Goal: Task Accomplishment & Management: Manage account settings

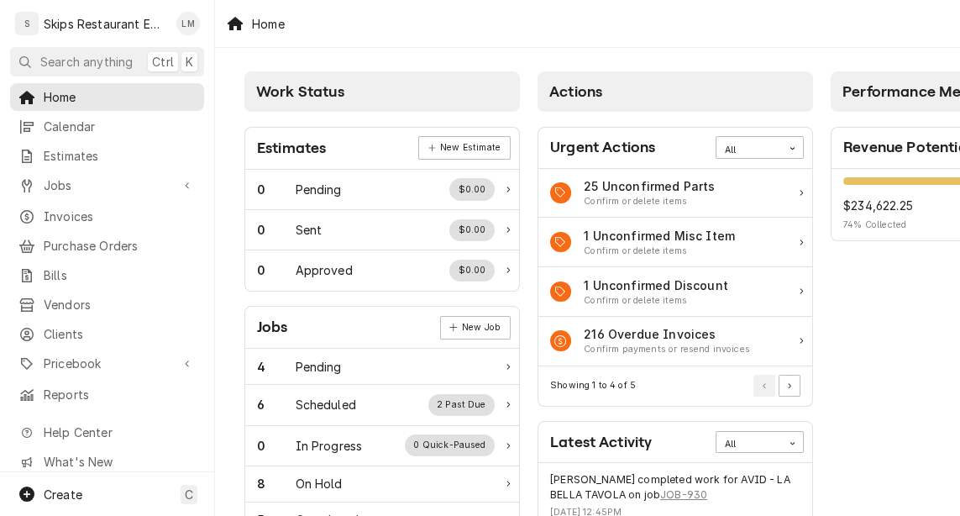
click at [24, 97] on icon "Dynamic Content Wrapper" at bounding box center [26, 97] width 15 height 13
click at [150, 187] on span "Jobs" at bounding box center [107, 185] width 127 height 18
click at [136, 181] on span "Jobs" at bounding box center [107, 185] width 127 height 18
click at [123, 186] on span "Jobs" at bounding box center [107, 185] width 127 height 18
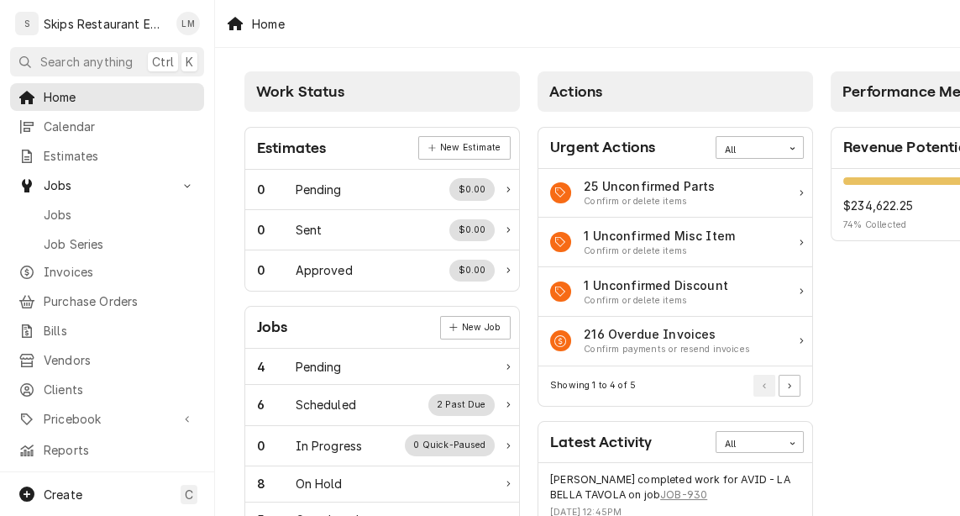
click at [106, 177] on span "Jobs" at bounding box center [107, 185] width 127 height 18
click at [91, 151] on span "Estimates" at bounding box center [120, 156] width 152 height 18
click at [72, 123] on span "Calendar" at bounding box center [120, 127] width 152 height 18
click at [51, 92] on span "Home" at bounding box center [120, 97] width 152 height 18
click at [24, 60] on icon "Dynamic Content Wrapper" at bounding box center [25, 62] width 12 height 12
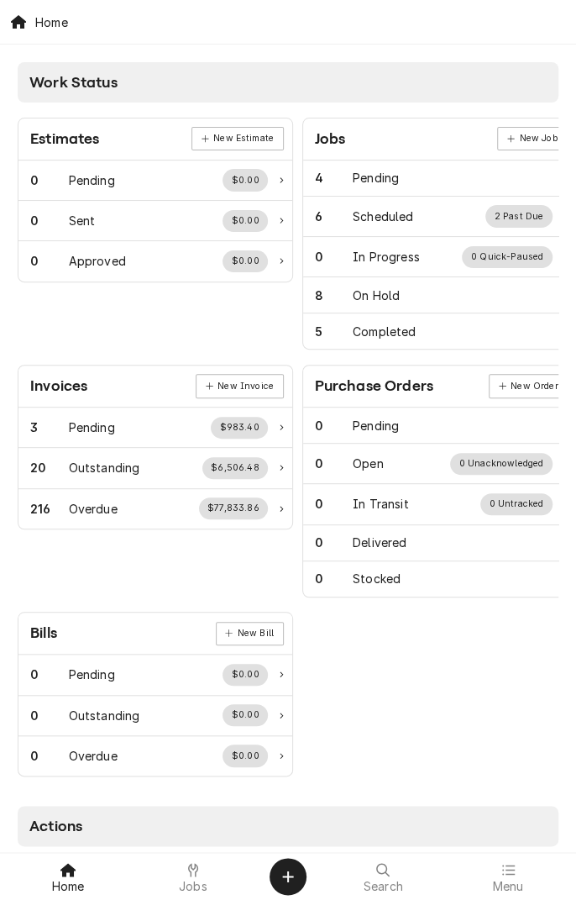
click at [210, 461] on div "Jobs" at bounding box center [193, 876] width 117 height 34
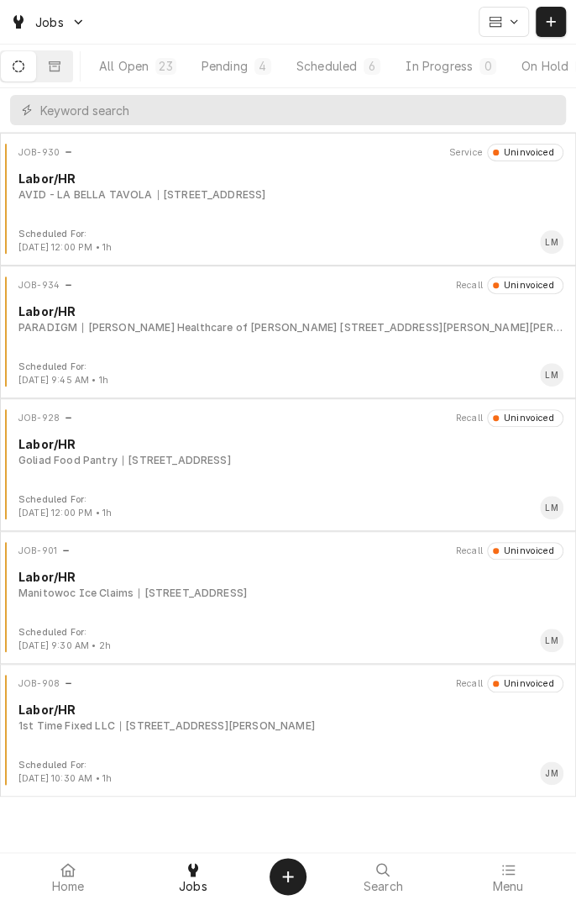
click at [260, 62] on button "Pending 4" at bounding box center [236, 66] width 93 height 30
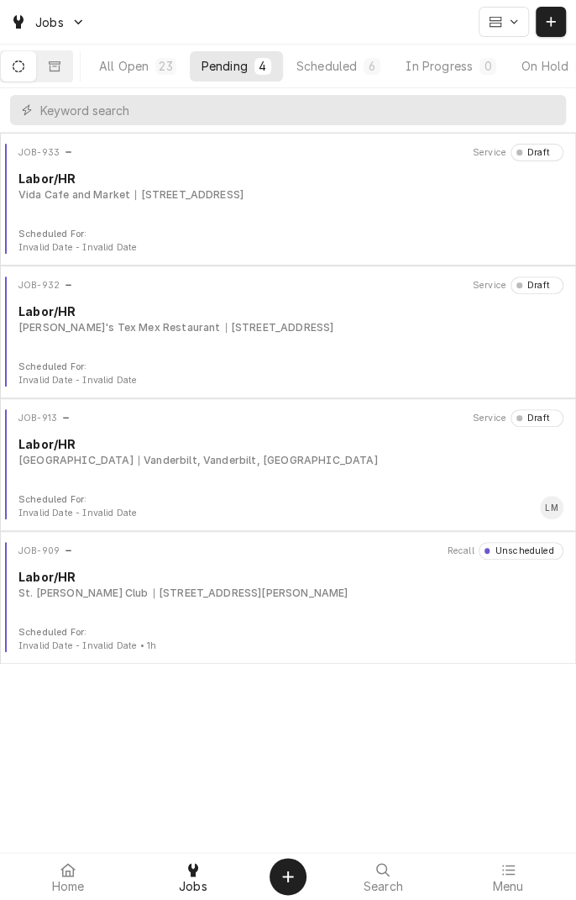
click at [333, 190] on div "Vida Cafe and Market 105 Spg Grn Blvd, Victoria, TX 77904" at bounding box center [290, 194] width 545 height 15
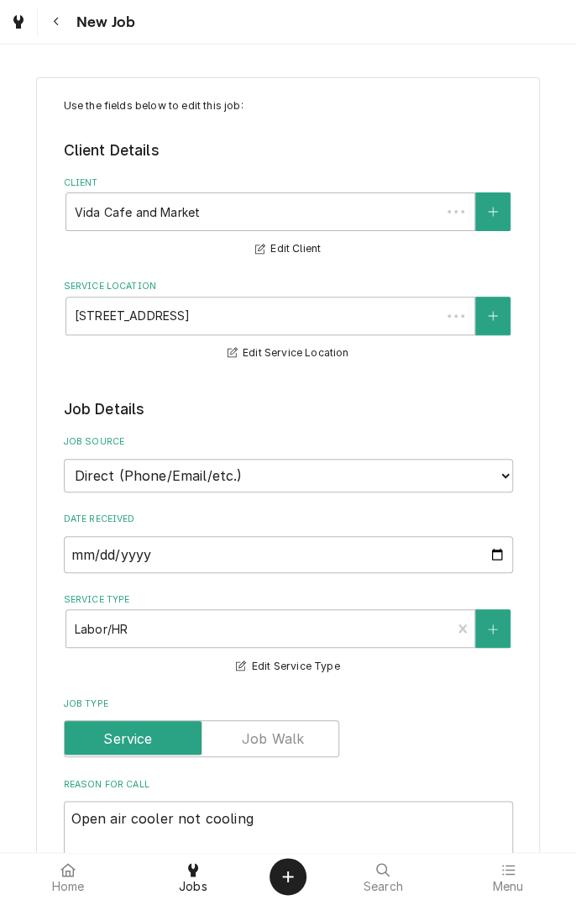
type textarea "x"
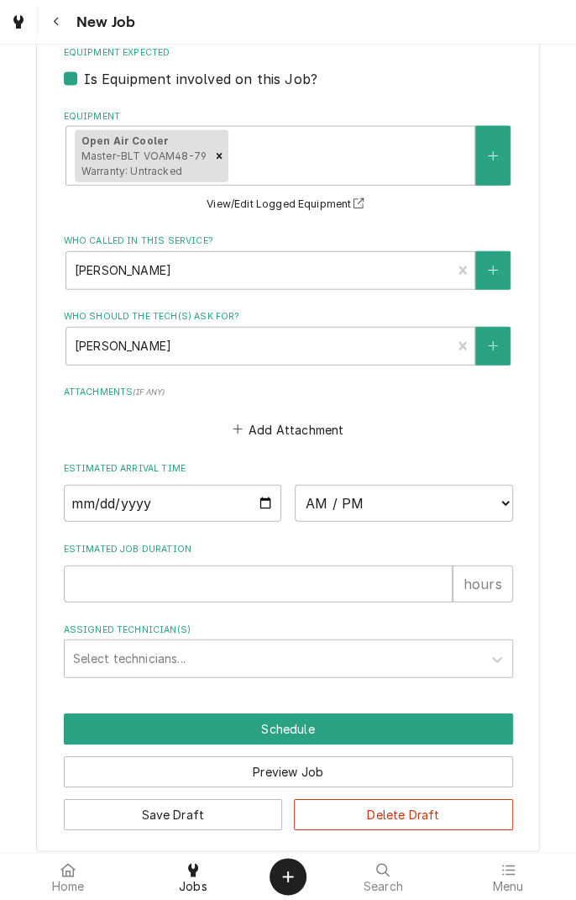
scroll to position [1127, 0]
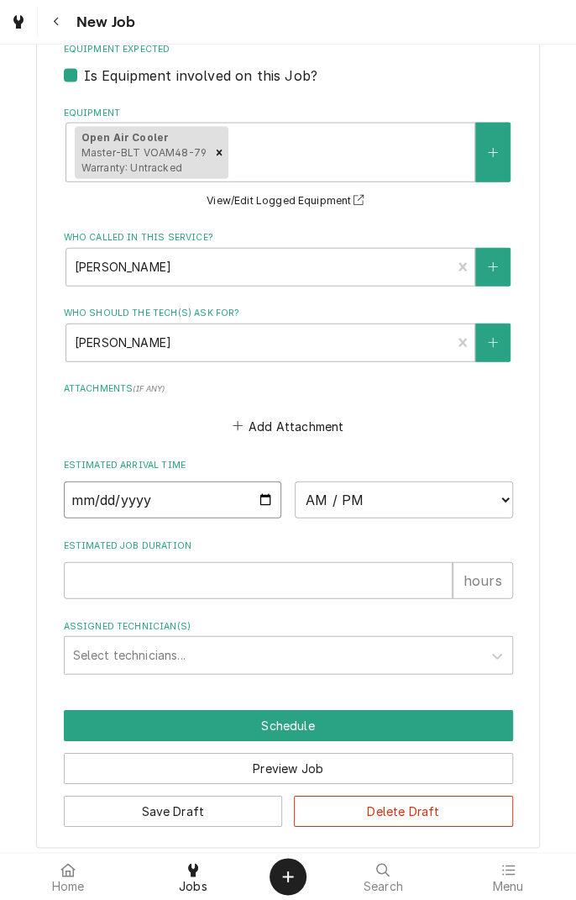
click at [271, 500] on input "Date" at bounding box center [173, 499] width 218 height 37
type input "2025-09-23"
type textarea "x"
click at [502, 508] on select "AM / PM 6:00 AM 6:15 AM 6:30 AM 6:45 AM 7:00 AM 7:15 AM 7:30 AM 7:45 AM 8:00 AM…" at bounding box center [404, 499] width 218 height 37
select select "13:45:00"
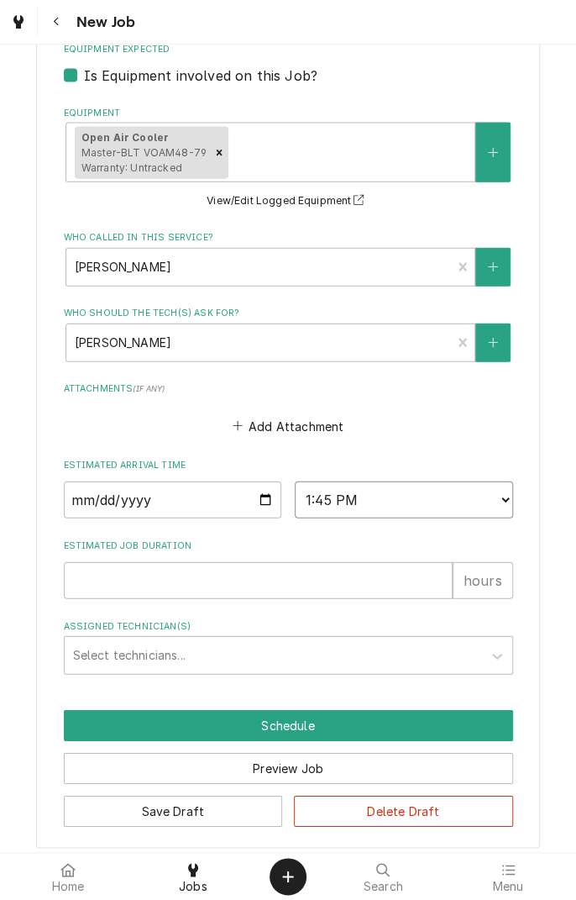
click at [295, 481] on select "AM / PM 6:00 AM 6:15 AM 6:30 AM 6:45 AM 7:00 AM 7:15 AM 7:30 AM 7:45 AM 8:00 AM…" at bounding box center [404, 499] width 218 height 37
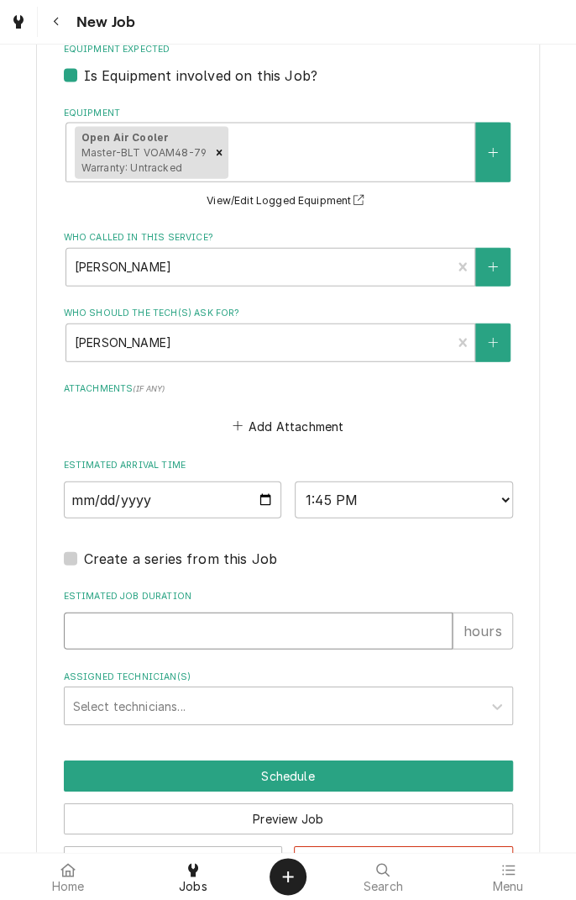
click at [360, 627] on input "Estimated Job Duration" at bounding box center [258, 630] width 389 height 37
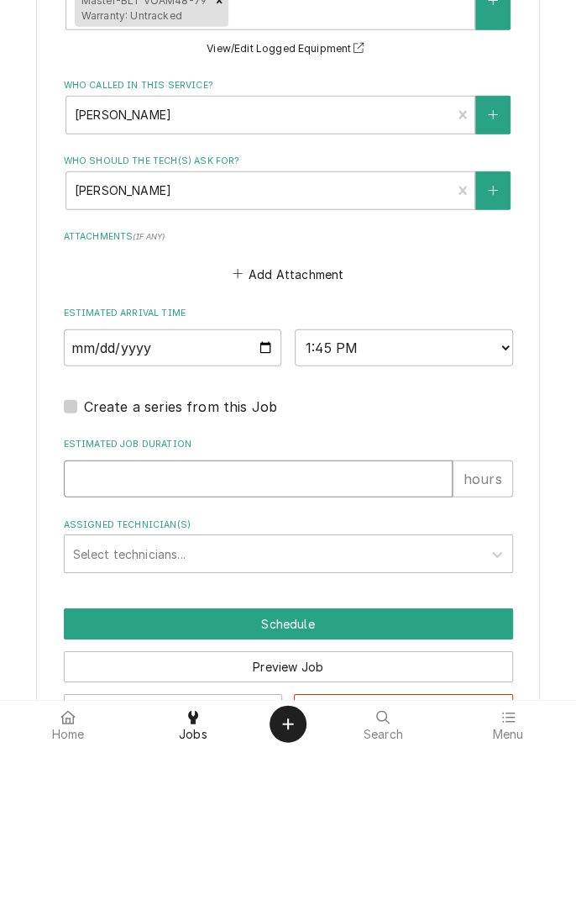
type textarea "x"
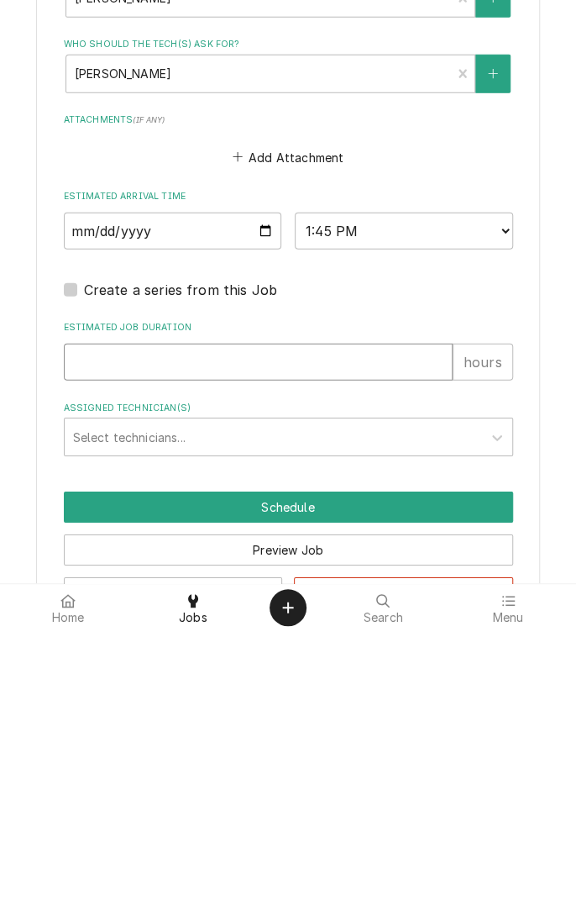
type input "1"
type textarea "x"
type input "1"
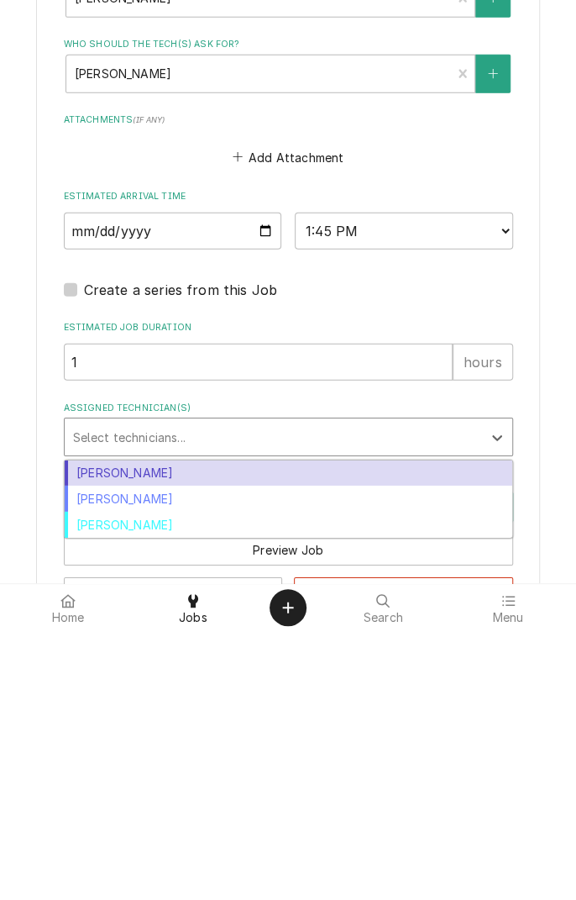
click at [143, 770] on div "[PERSON_NAME]" at bounding box center [289, 767] width 448 height 26
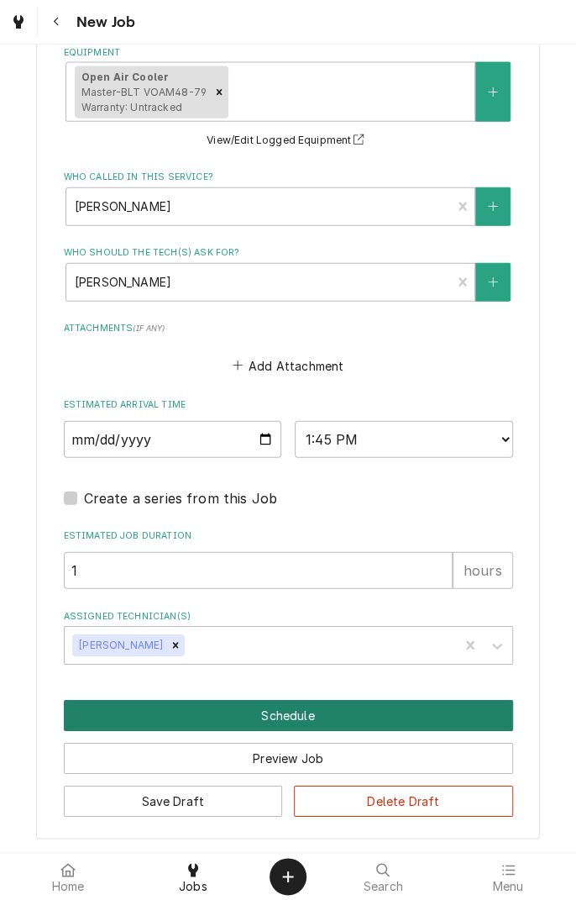
click at [305, 719] on button "Schedule" at bounding box center [288, 715] width 449 height 31
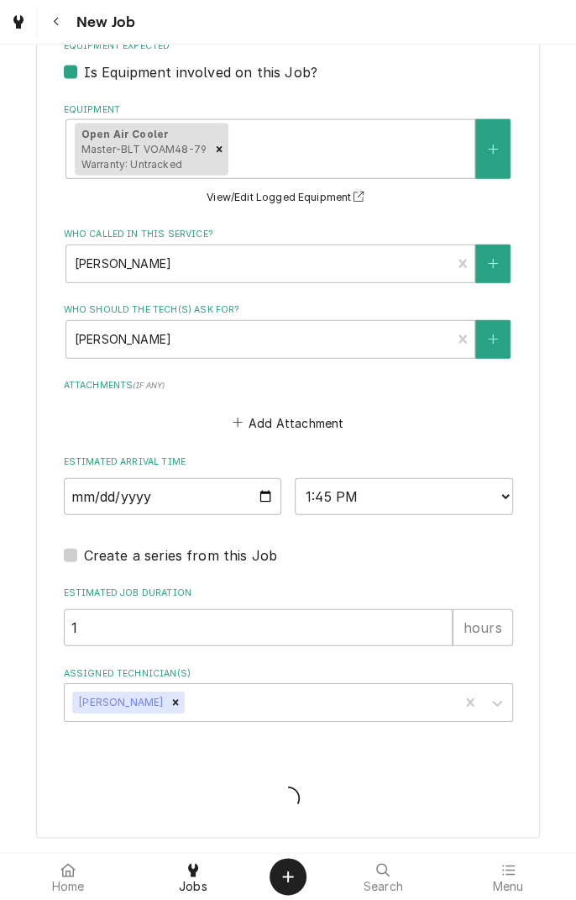
scroll to position [1129, 0]
type textarea "x"
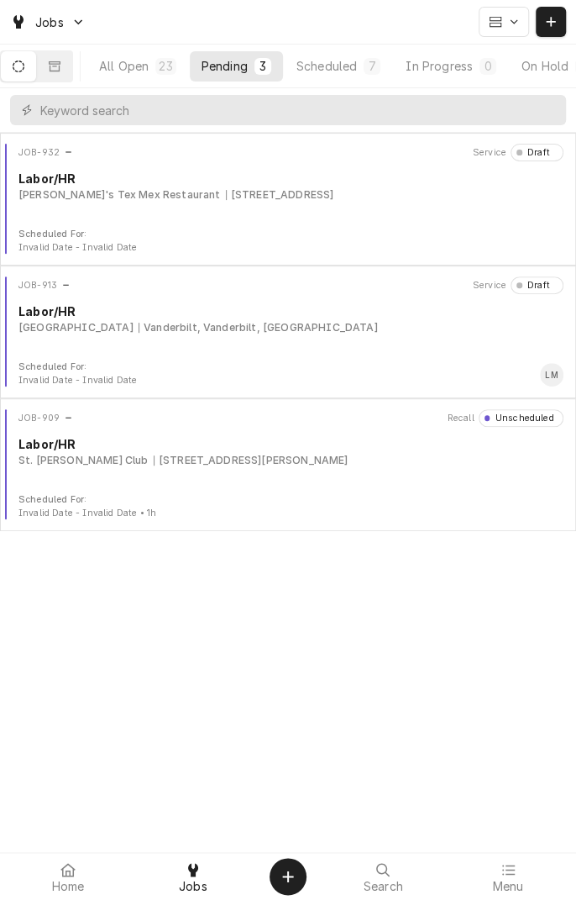
click at [349, 70] on div "Scheduled" at bounding box center [327, 66] width 60 height 18
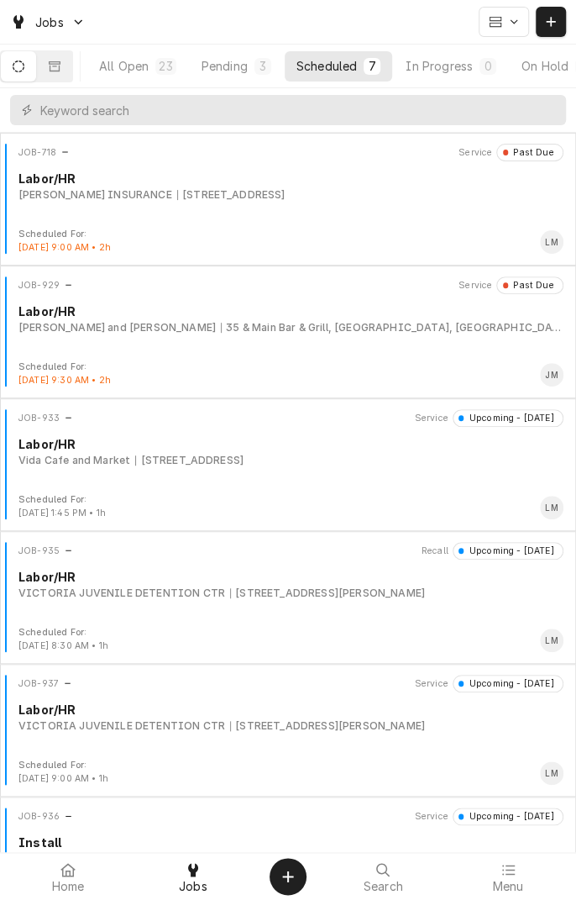
click at [272, 474] on div "JOB-933 Service Upcoming - Today Labor/HR Vida Cafe and Market 105 Spg Grn Blvd…" at bounding box center [288, 451] width 563 height 84
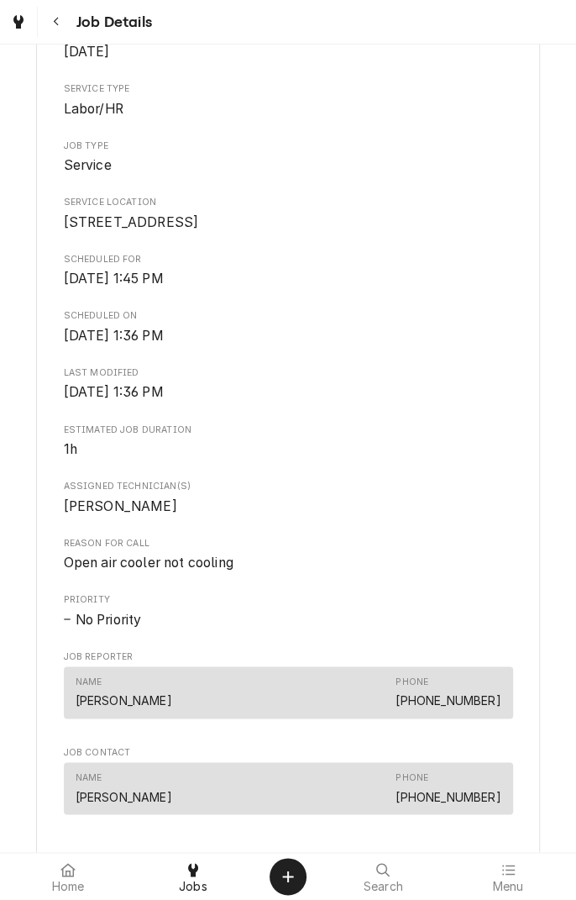
scroll to position [753, 0]
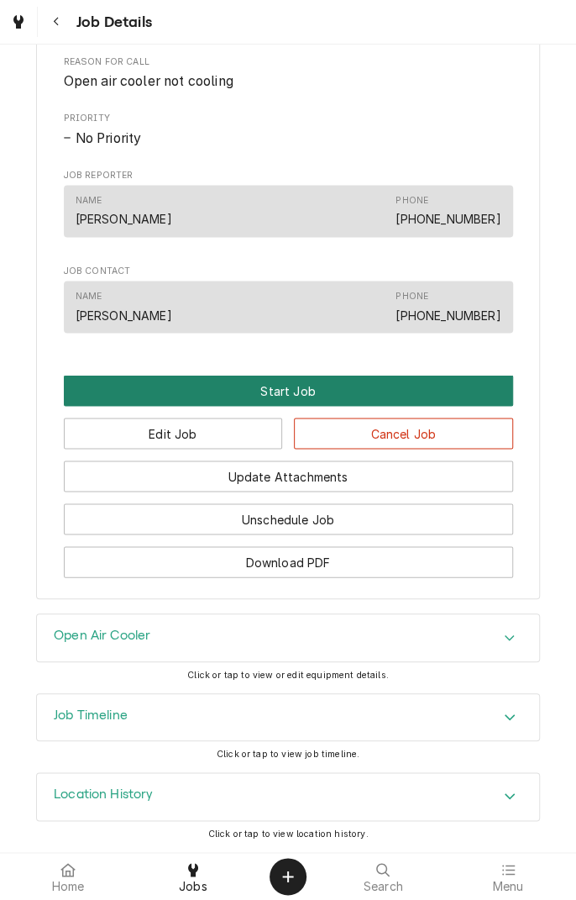
click at [314, 393] on button "Start Job" at bounding box center [288, 390] width 449 height 31
